Goal: Task Accomplishment & Management: Manage account settings

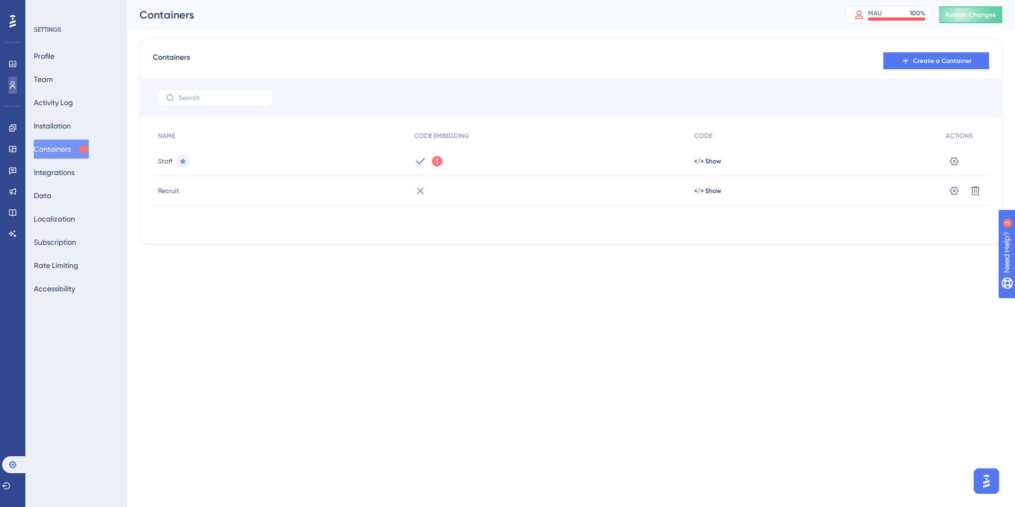
click at [11, 82] on icon at bounding box center [12, 85] width 8 height 8
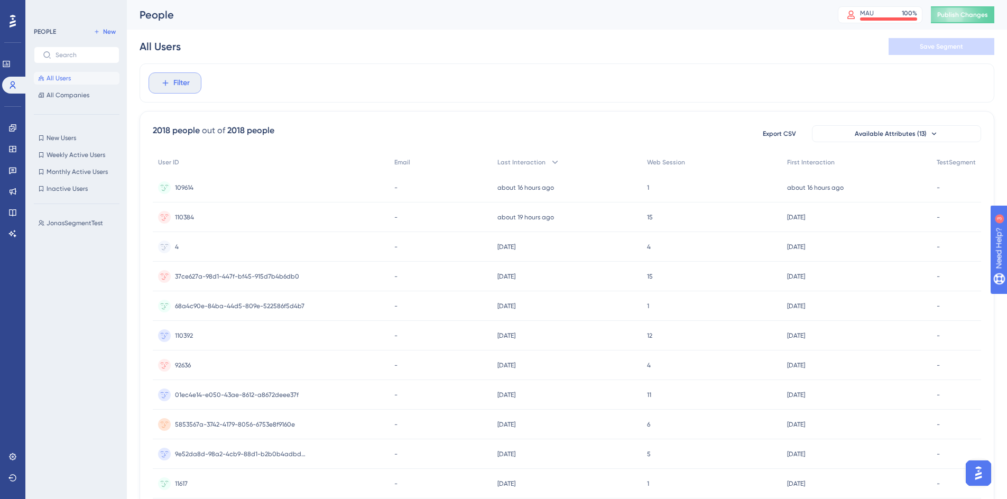
click at [164, 86] on icon at bounding box center [166, 83] width 10 height 10
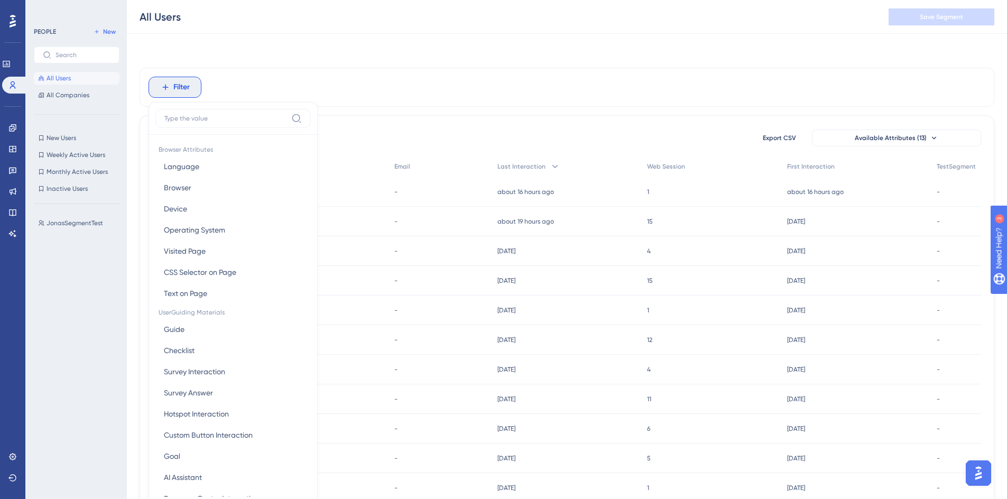
scroll to position [49, 0]
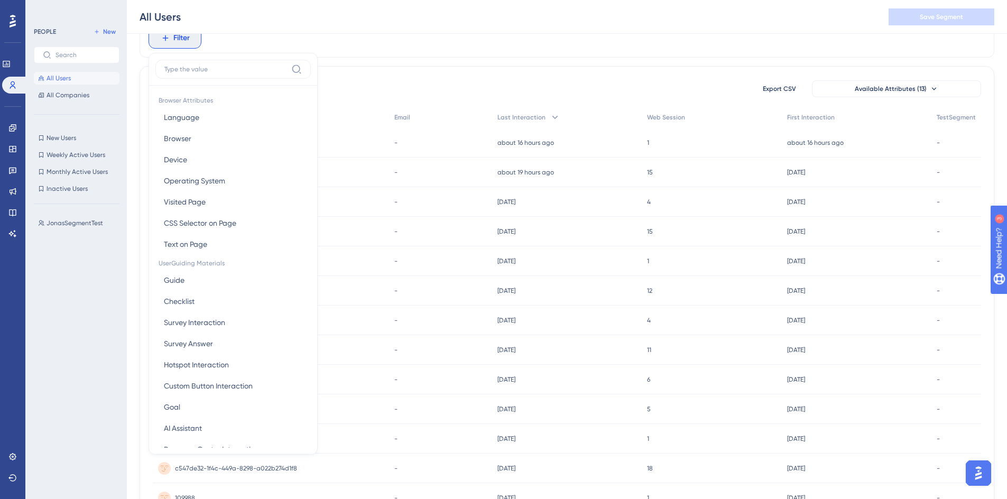
click at [381, 52] on div "Filter Browser Attributes Language Language Browser Browser Device Device Opera…" at bounding box center [567, 37] width 855 height 39
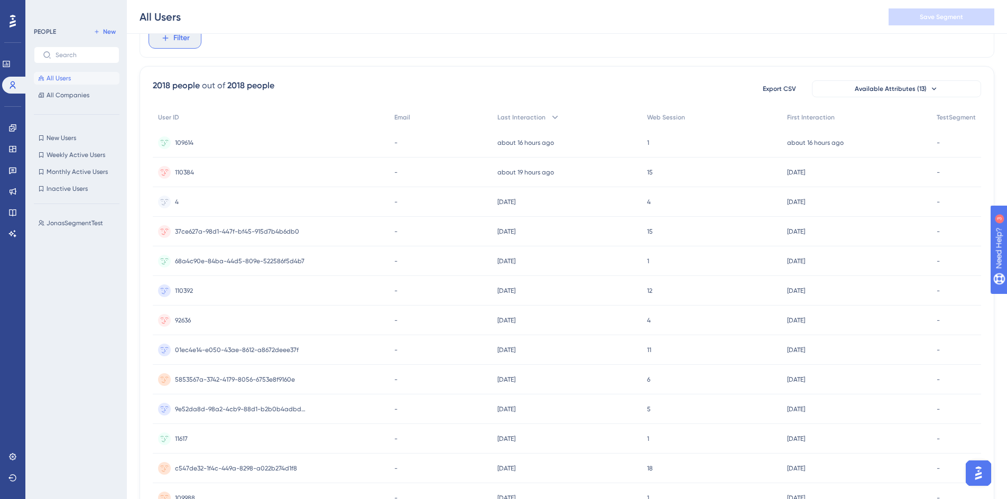
click at [177, 42] on span "Filter" at bounding box center [181, 38] width 16 height 13
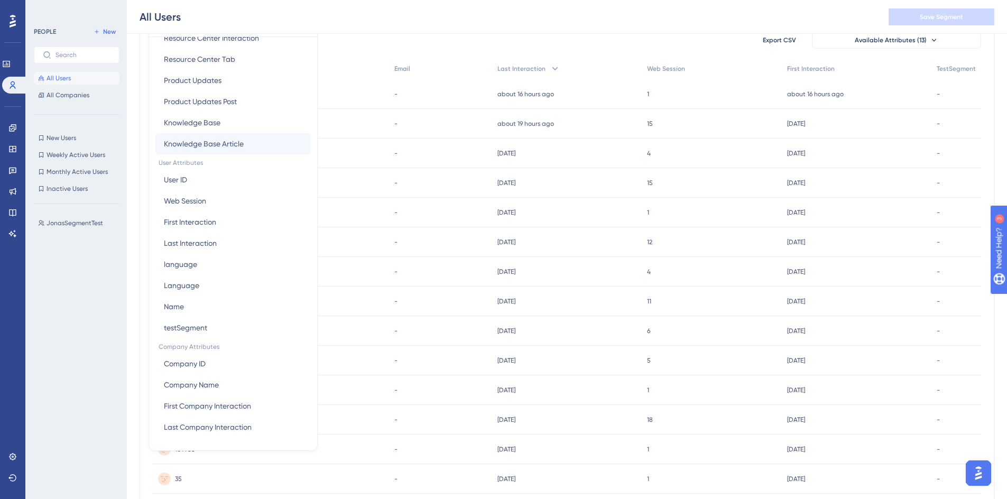
scroll to position [270, 0]
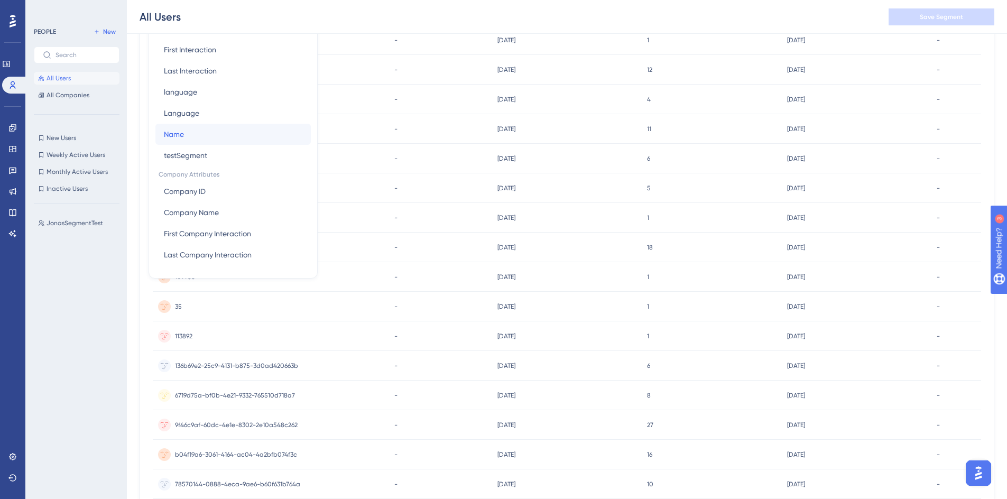
click at [196, 140] on button "Name Name" at bounding box center [232, 134] width 155 height 21
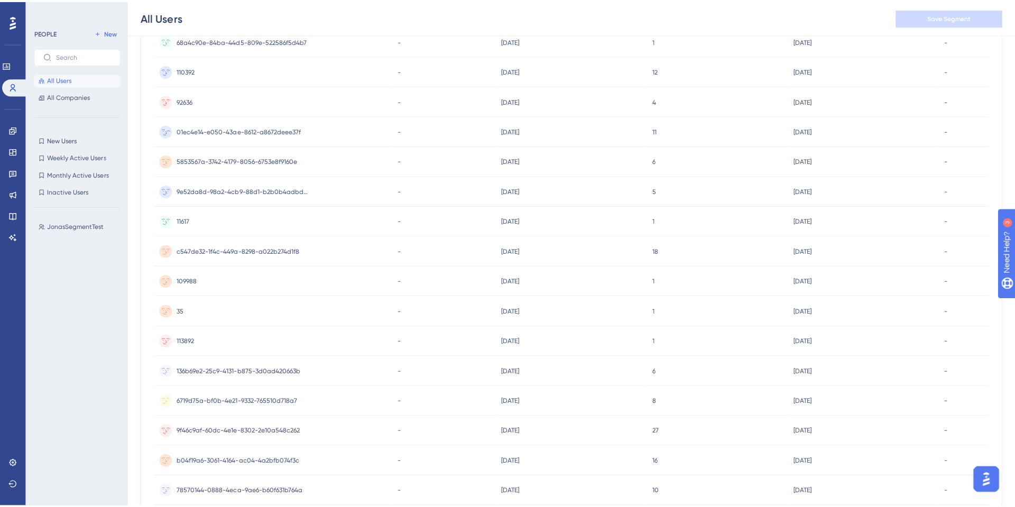
scroll to position [0, 0]
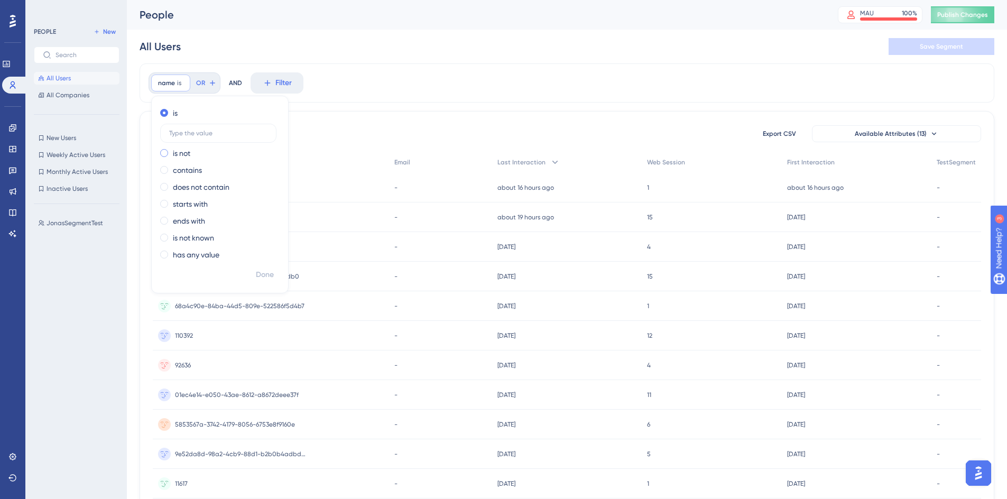
click at [204, 156] on div "is not" at bounding box center [217, 153] width 115 height 13
click at [223, 149] on input "text" at bounding box center [218, 149] width 98 height 7
type input "æ"
click at [388, 64] on div "name is not æ æ Remove is is not æ contains does not contain starts with ends w…" at bounding box center [567, 82] width 855 height 39
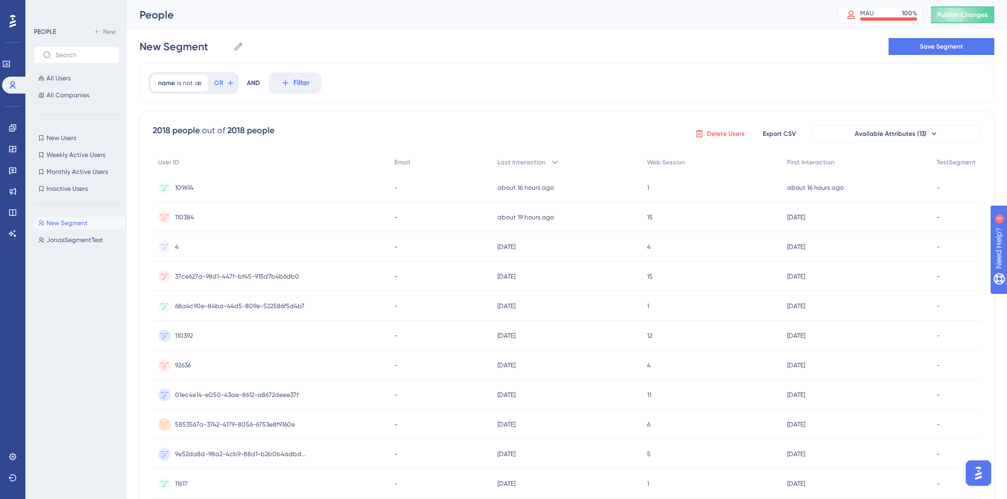
click at [708, 136] on span "Delete Users" at bounding box center [726, 133] width 38 height 8
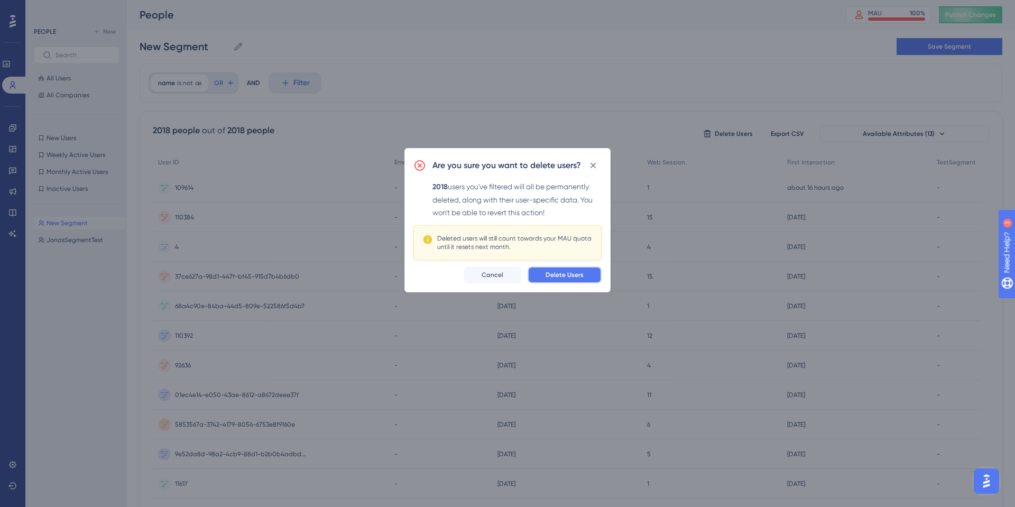
click at [576, 271] on span "Delete Users" at bounding box center [564, 275] width 38 height 8
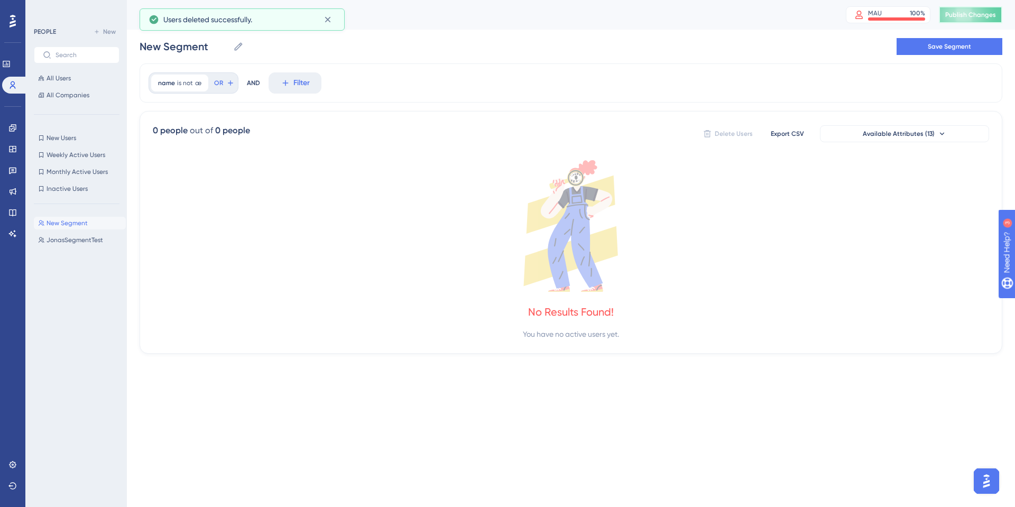
click at [956, 22] on button "Publish Changes" at bounding box center [970, 14] width 63 height 17
click at [418, 66] on div "name is not æ æ Remove OR AND Filter" at bounding box center [571, 82] width 863 height 39
click at [327, 18] on icon at bounding box center [327, 19] width 11 height 11
click at [201, 84] on icon at bounding box center [200, 83] width 6 height 6
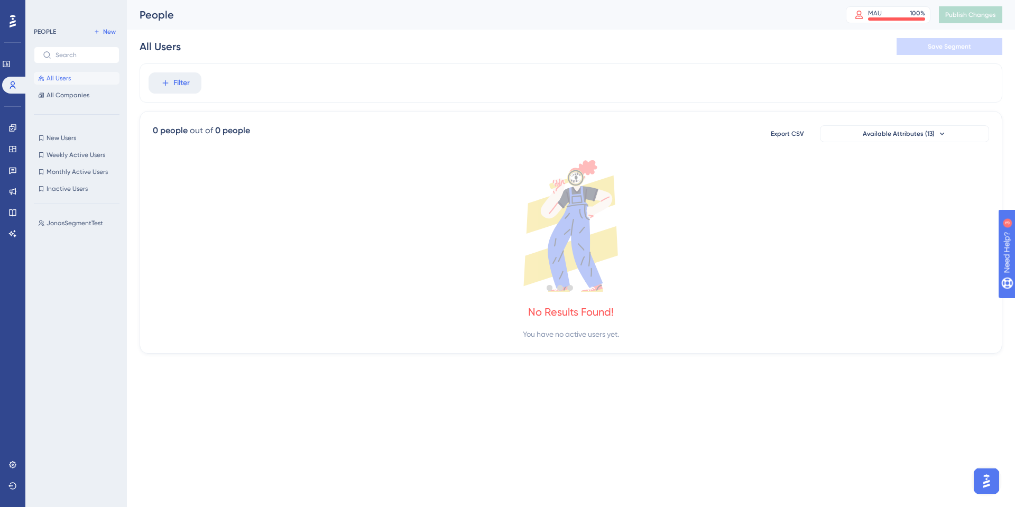
click at [194, 95] on div "Filter" at bounding box center [571, 82] width 863 height 39
click at [53, 73] on button "All Users" at bounding box center [77, 78] width 86 height 13
click at [63, 89] on button "All Companies" at bounding box center [77, 95] width 86 height 13
click at [65, 77] on span "All Users" at bounding box center [59, 78] width 24 height 8
click at [234, 61] on div "All Users Save Segment" at bounding box center [571, 47] width 863 height 34
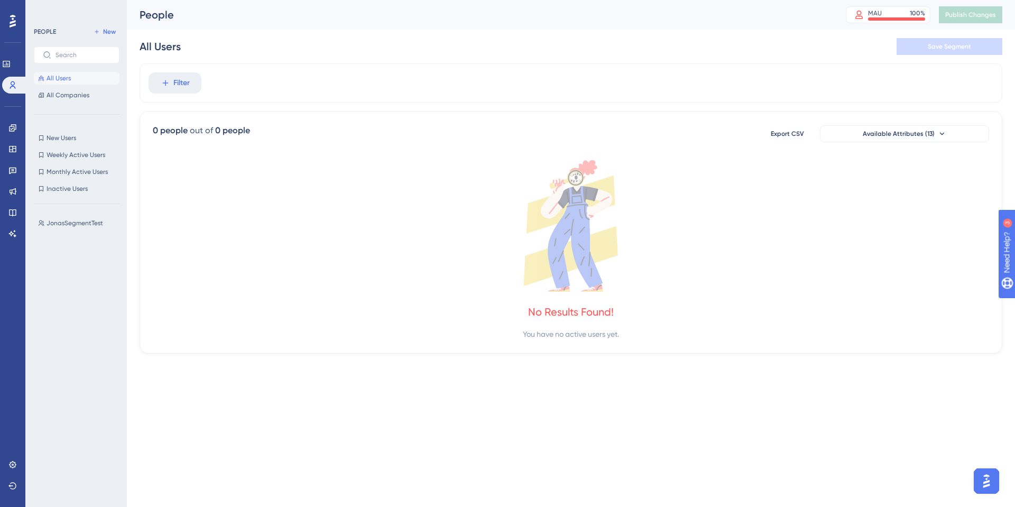
click at [71, 77] on button "All Users" at bounding box center [77, 78] width 86 height 13
click at [83, 94] on span "All Companies" at bounding box center [68, 95] width 43 height 8
click at [81, 82] on button "All Users" at bounding box center [77, 78] width 86 height 13
click at [300, 57] on div "All Users Save Segment" at bounding box center [571, 47] width 863 height 34
